Goal: Task Accomplishment & Management: Manage account settings

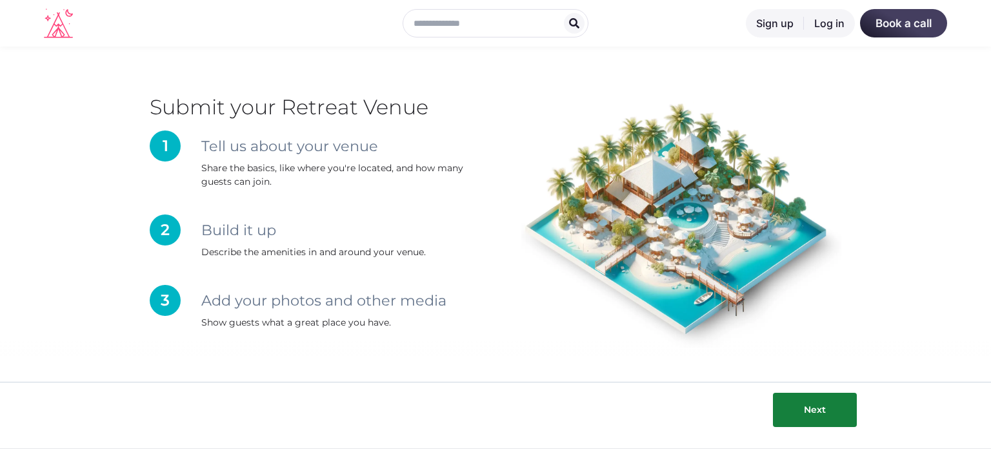
click at [823, 23] on link "Log in" at bounding box center [829, 23] width 51 height 28
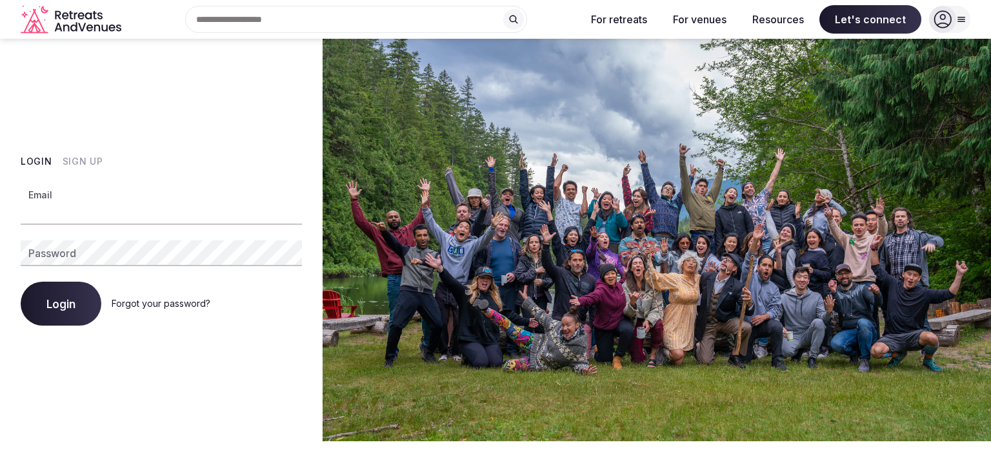
type input "**********"
click at [65, 310] on span "Login" at bounding box center [60, 303] width 29 height 13
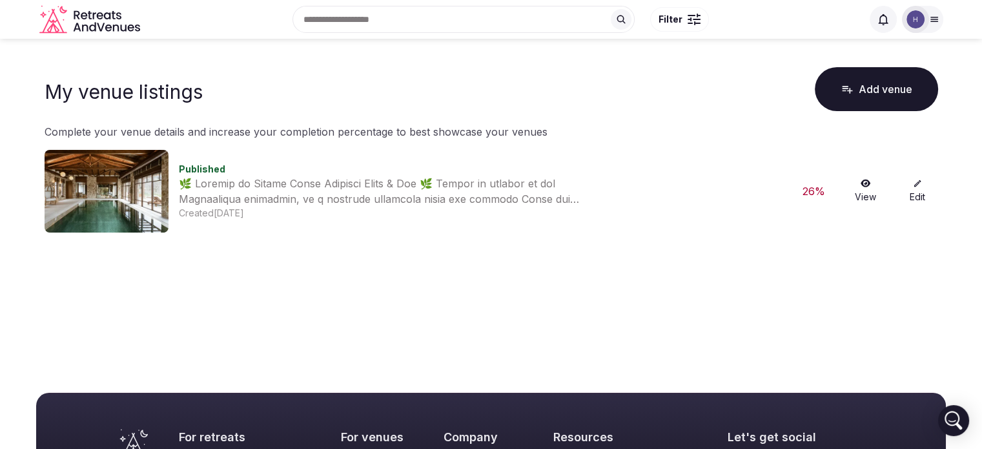
click at [110, 193] on img at bounding box center [107, 191] width 124 height 83
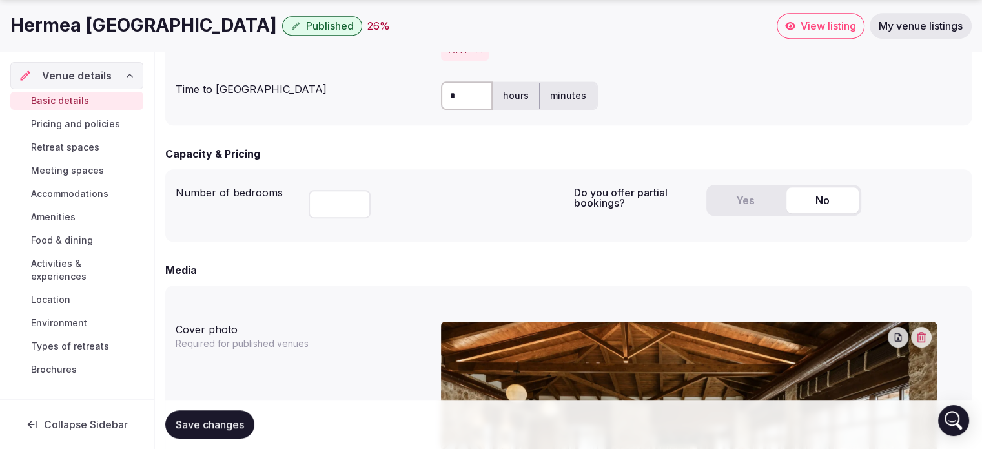
scroll to position [774, 0]
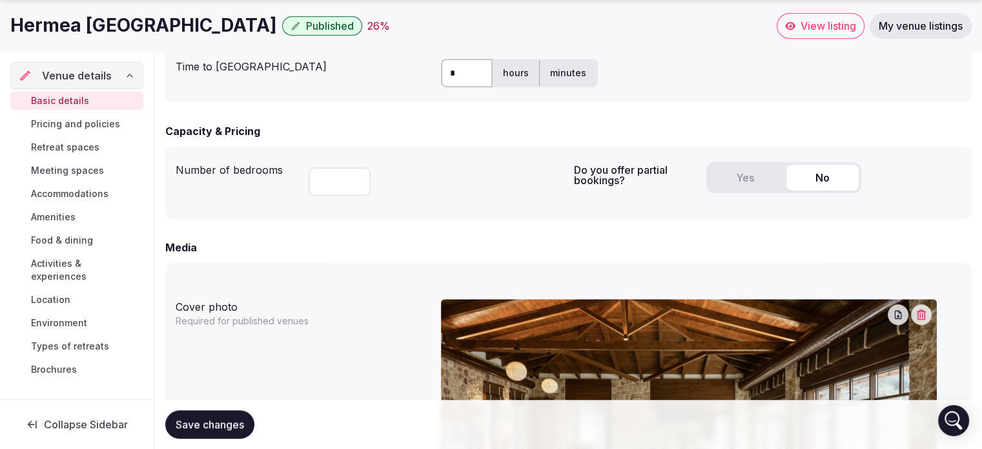
click at [560, 77] on label "minutes" at bounding box center [568, 73] width 57 height 34
click at [521, 74] on label "hours" at bounding box center [515, 73] width 46 height 34
click at [477, 76] on input "*" at bounding box center [467, 73] width 52 height 28
click at [576, 81] on label "minutes" at bounding box center [568, 73] width 57 height 34
drag, startPoint x: 460, startPoint y: 69, endPoint x: 444, endPoint y: 66, distance: 15.8
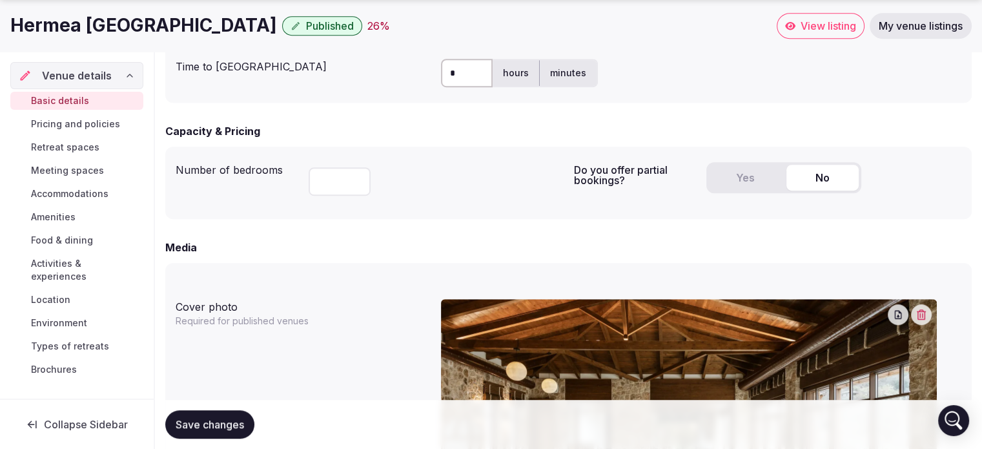
click at [439, 69] on div "Time to international airport * hours minutes" at bounding box center [568, 73] width 785 height 39
click at [680, 39] on div "Hermea Grand Mountain Villa and Spa Published 26 % View listing My venue listin…" at bounding box center [491, 26] width 982 height 52
click at [524, 79] on label "hours" at bounding box center [515, 73] width 46 height 34
drag, startPoint x: 558, startPoint y: 72, endPoint x: 547, endPoint y: 72, distance: 10.3
click at [558, 72] on label "minutes" at bounding box center [568, 73] width 57 height 34
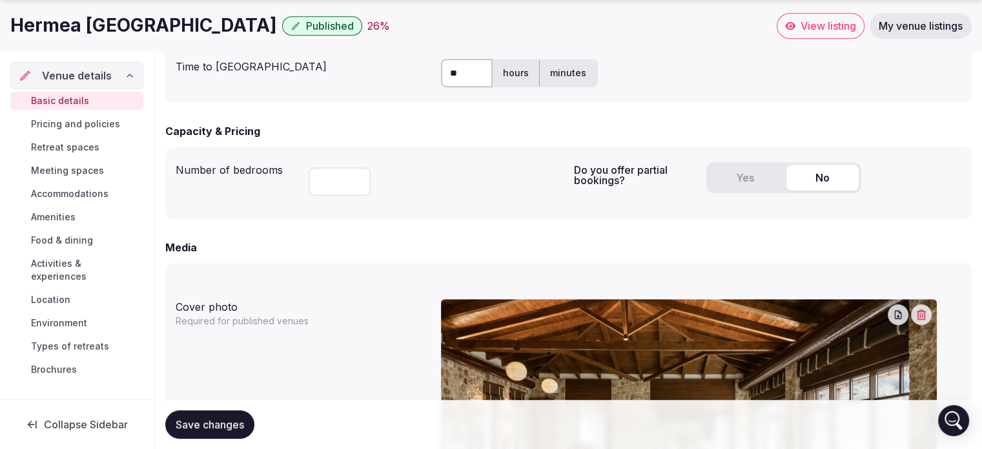
drag, startPoint x: 456, startPoint y: 70, endPoint x: 367, endPoint y: 44, distance: 93.4
click at [402, 66] on div "Time to international airport ** hours minutes" at bounding box center [568, 73] width 785 height 39
type input "*"
type input "***"
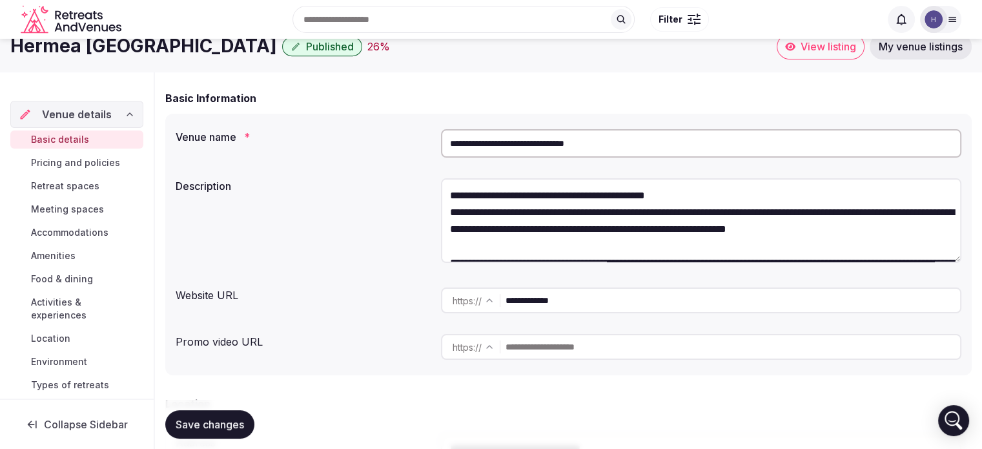
scroll to position [0, 0]
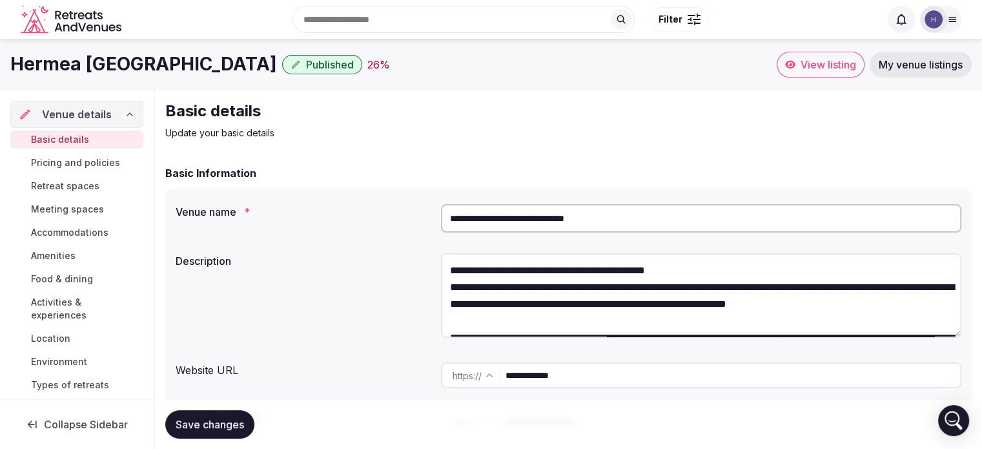
click at [63, 168] on span "Pricing and policies" at bounding box center [75, 162] width 89 height 13
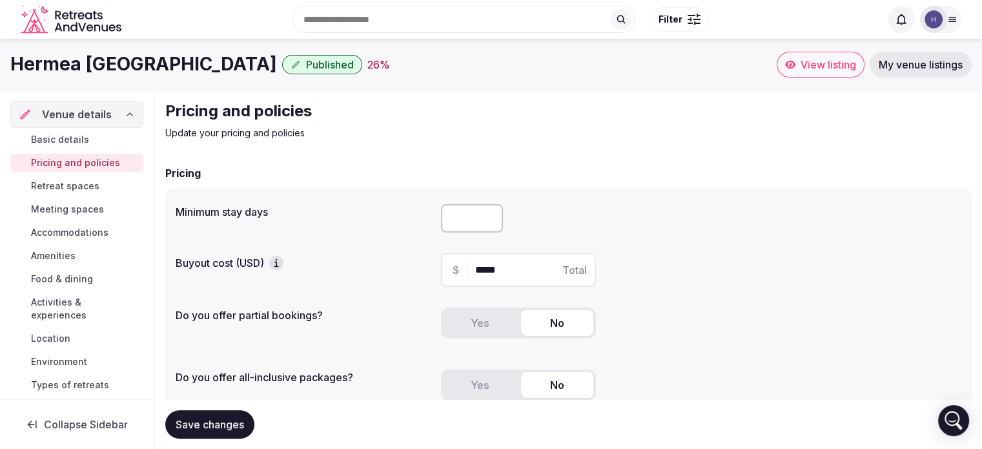
click at [83, 185] on span "Retreat spaces" at bounding box center [65, 185] width 68 height 13
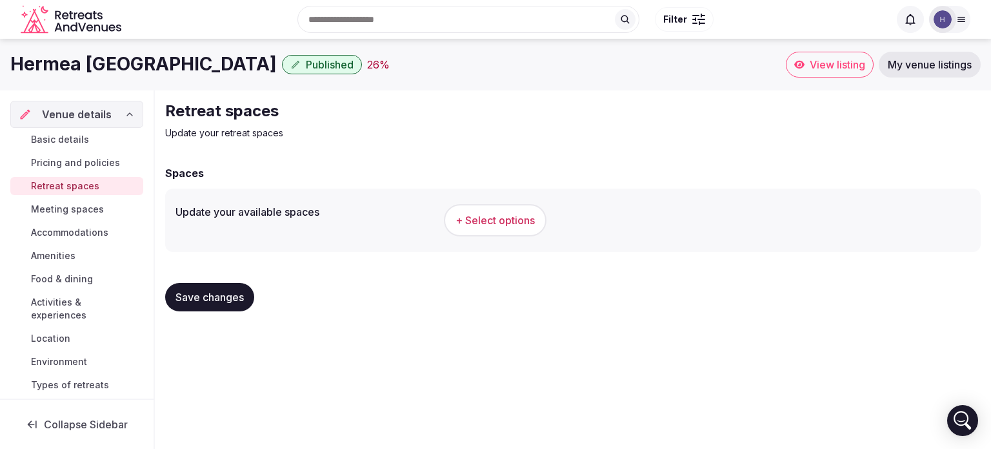
click at [81, 230] on span "Accommodations" at bounding box center [69, 232] width 77 height 13
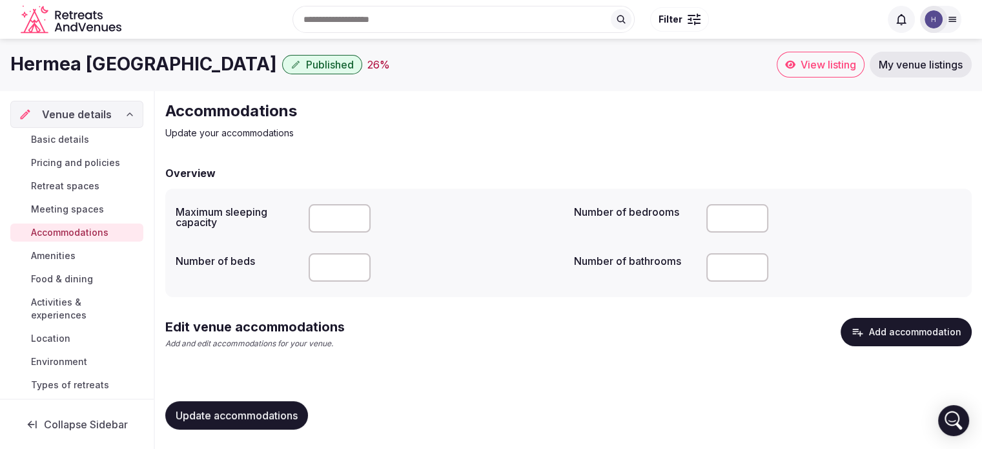
click at [113, 65] on h1 "Hermea [GEOGRAPHIC_DATA]" at bounding box center [143, 64] width 267 height 25
click at [802, 61] on span "View listing" at bounding box center [828, 64] width 56 height 13
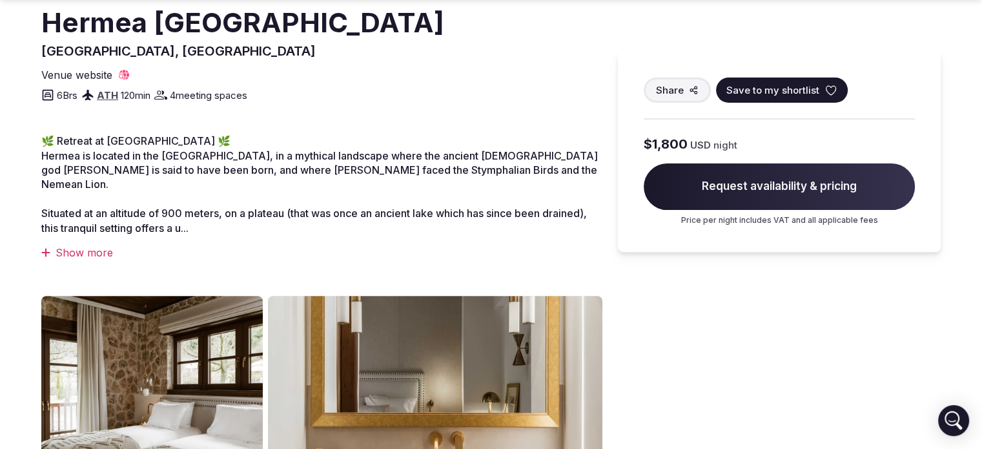
scroll to position [387, 0]
click at [796, 186] on span "Request availability & pricing" at bounding box center [778, 186] width 271 height 46
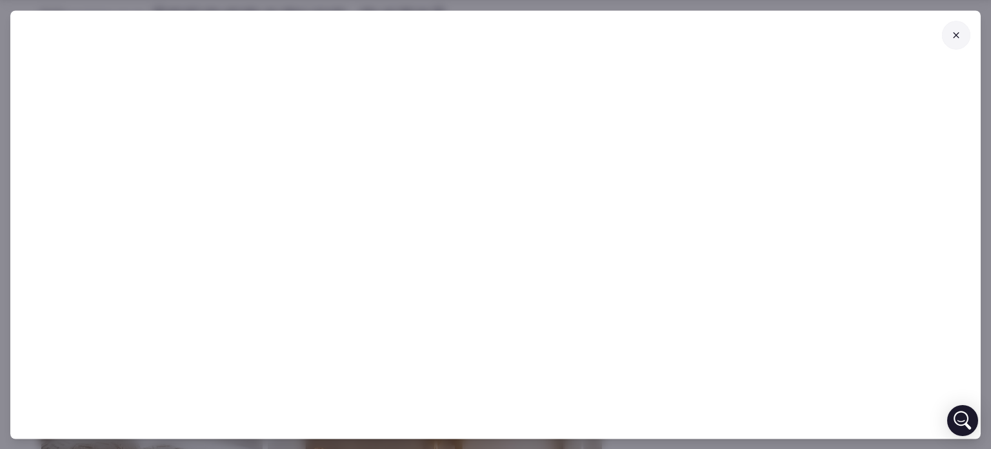
click at [952, 37] on icon at bounding box center [956, 35] width 10 height 10
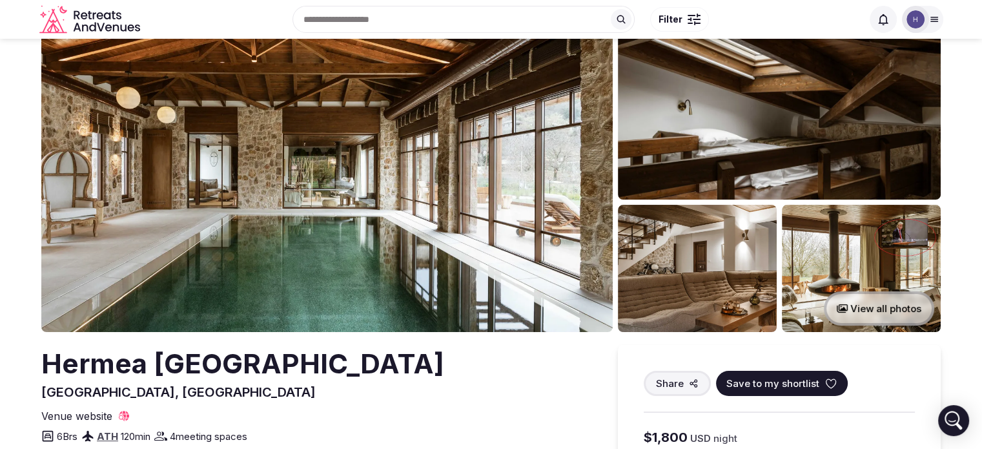
scroll to position [0, 0]
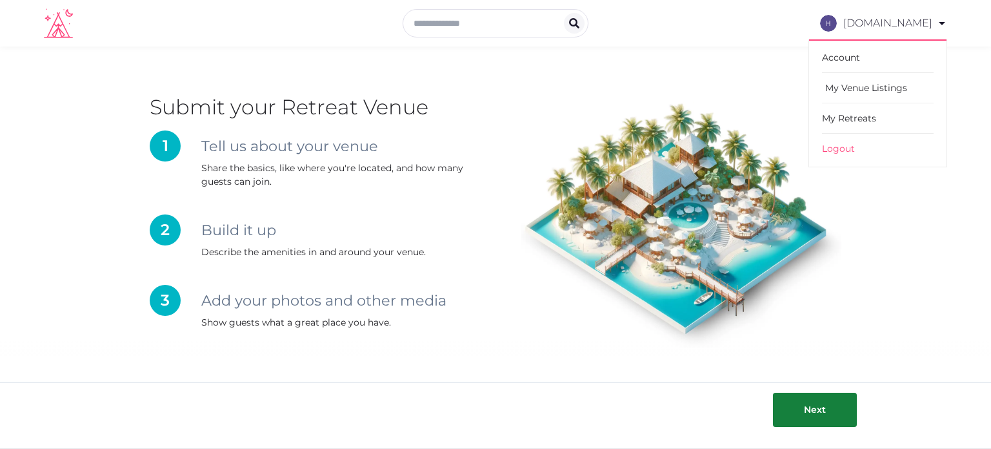
click at [876, 87] on link "My Venue Listings" at bounding box center [878, 88] width 112 height 30
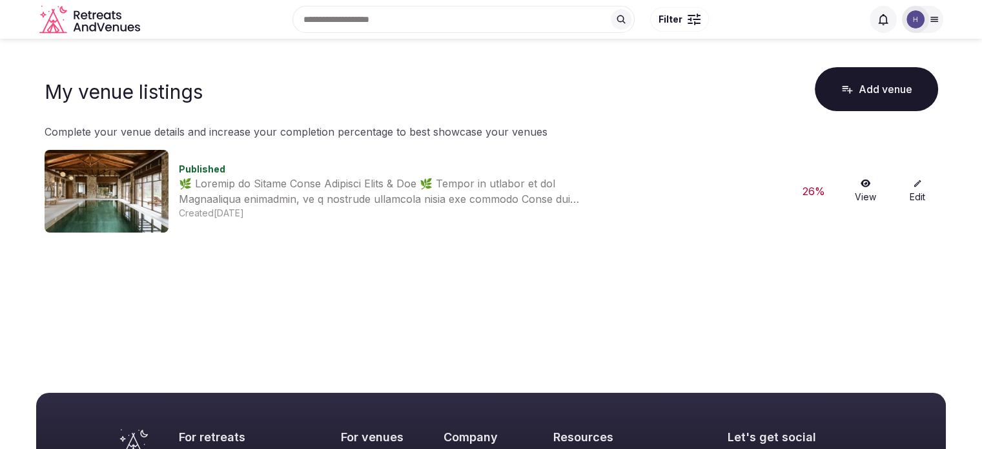
click at [116, 188] on img at bounding box center [107, 191] width 124 height 83
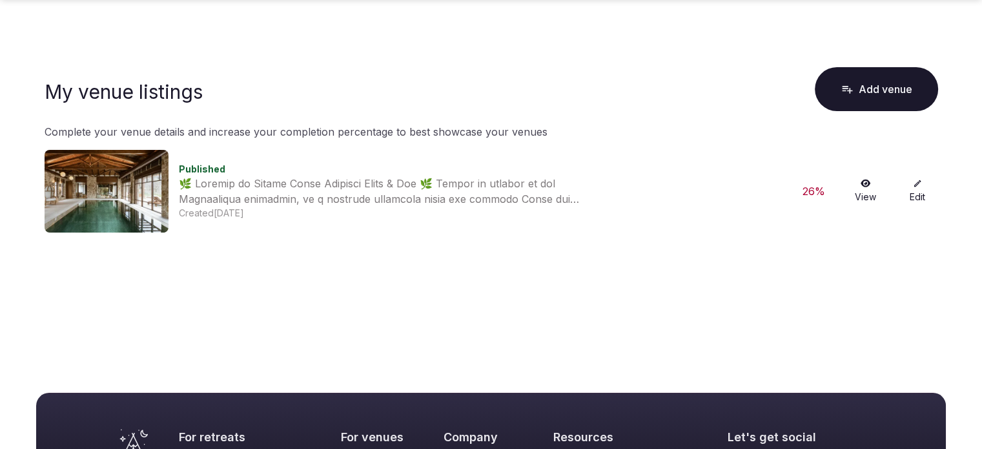
scroll to position [110, 0]
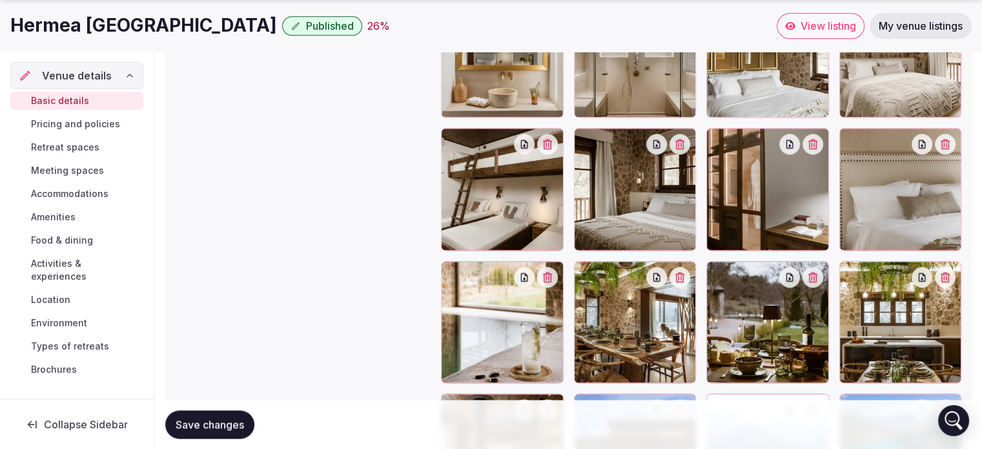
scroll to position [1776, 0]
